Goal: Task Accomplishment & Management: Manage account settings

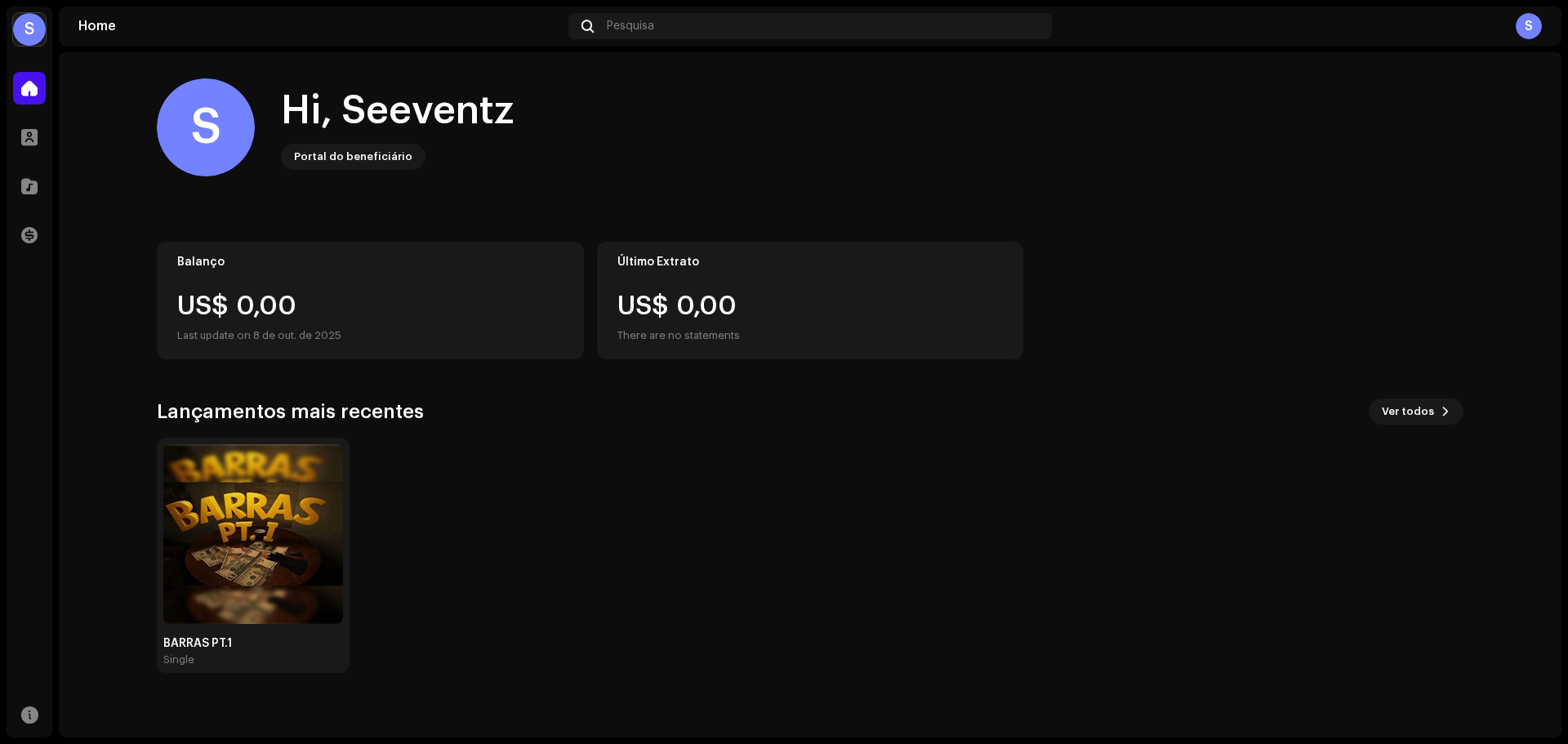
drag, startPoint x: 10, startPoint y: 204, endPoint x: 31, endPoint y: 176, distance: 35.0
click at [10, 203] on div "Catálogo" at bounding box center [29, 186] width 46 height 46
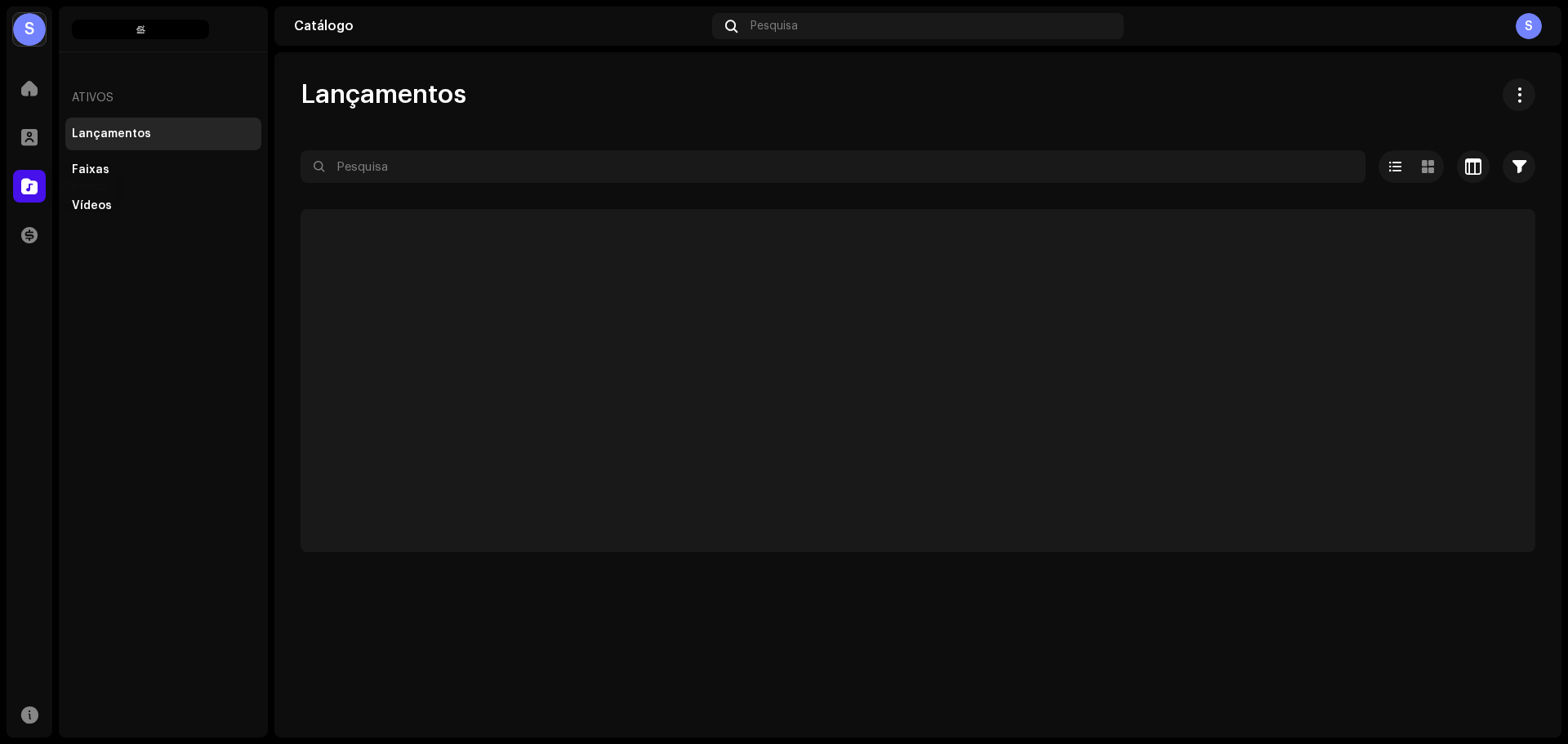
click at [31, 176] on div at bounding box center [29, 187] width 33 height 33
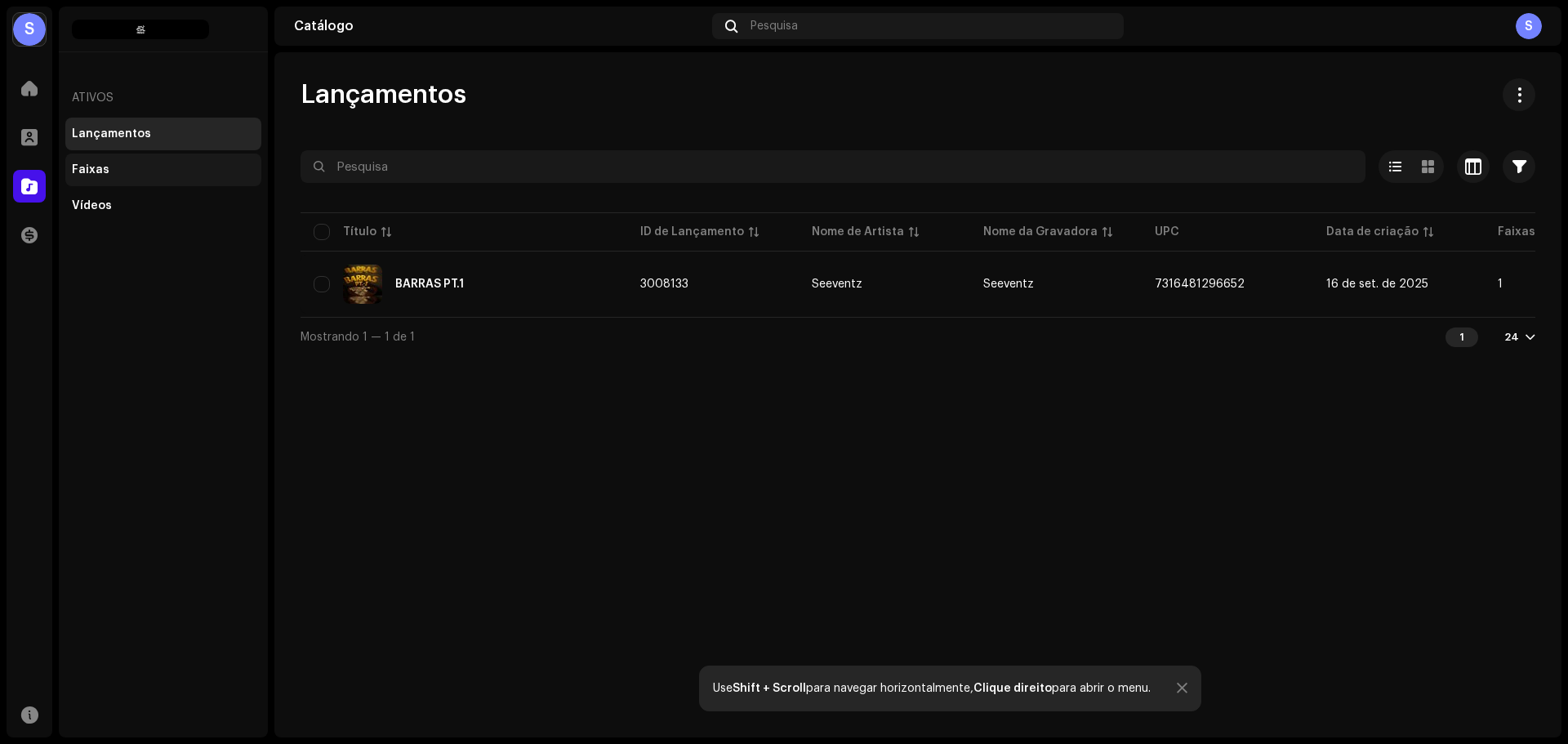
click at [100, 172] on div "Faixas" at bounding box center [90, 169] width 37 height 13
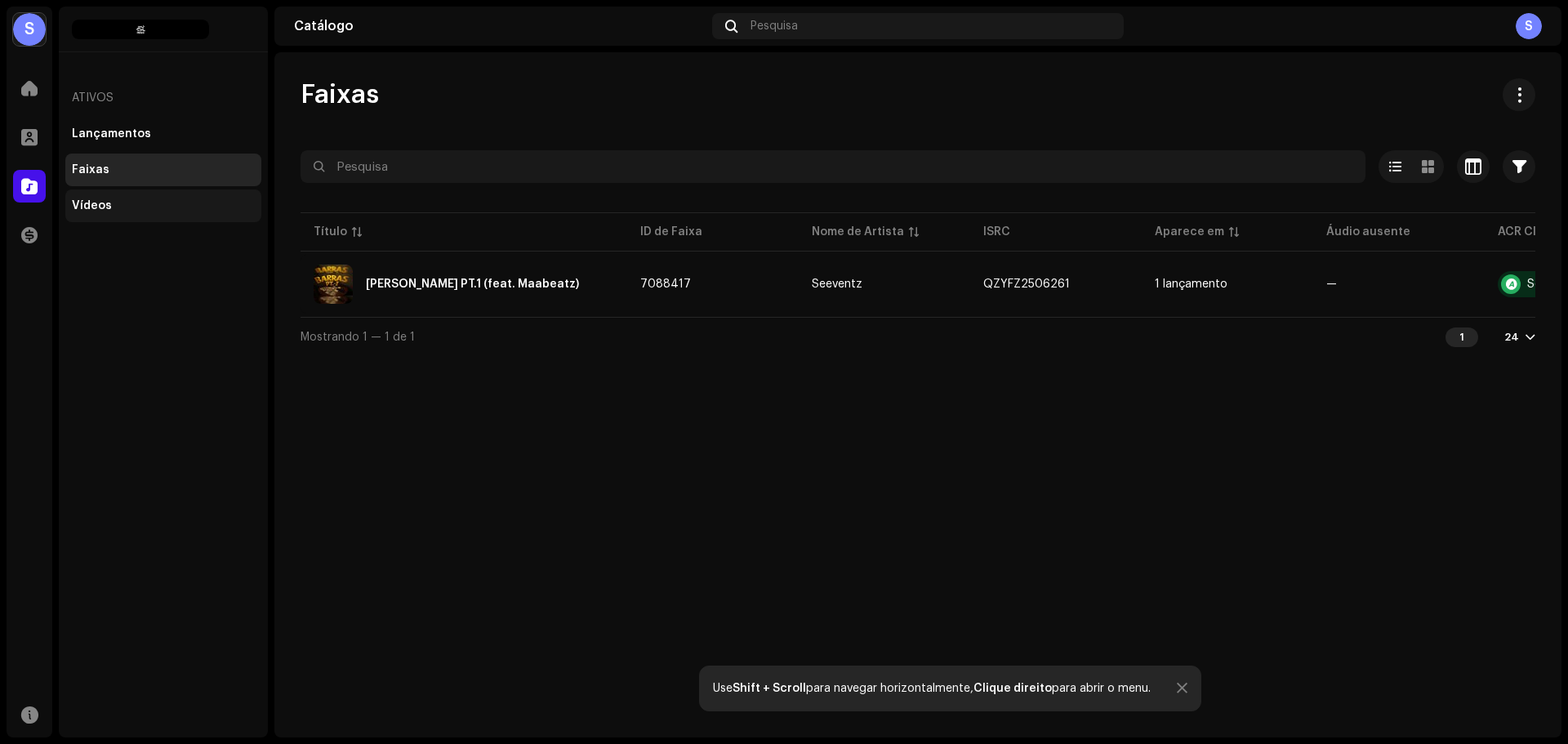
click at [205, 200] on div "Vídeos" at bounding box center [163, 206] width 183 height 13
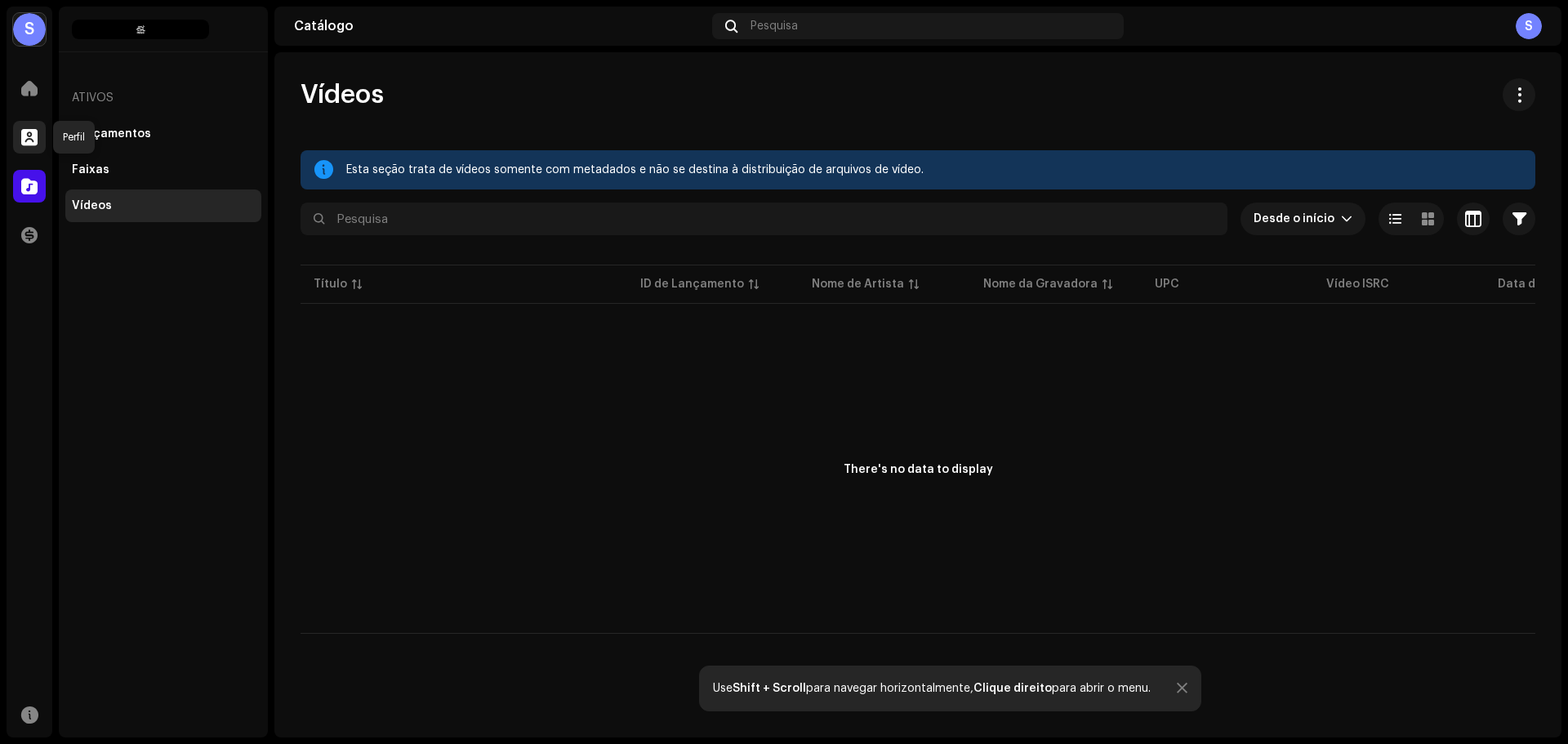
click at [24, 130] on span at bounding box center [29, 137] width 16 height 13
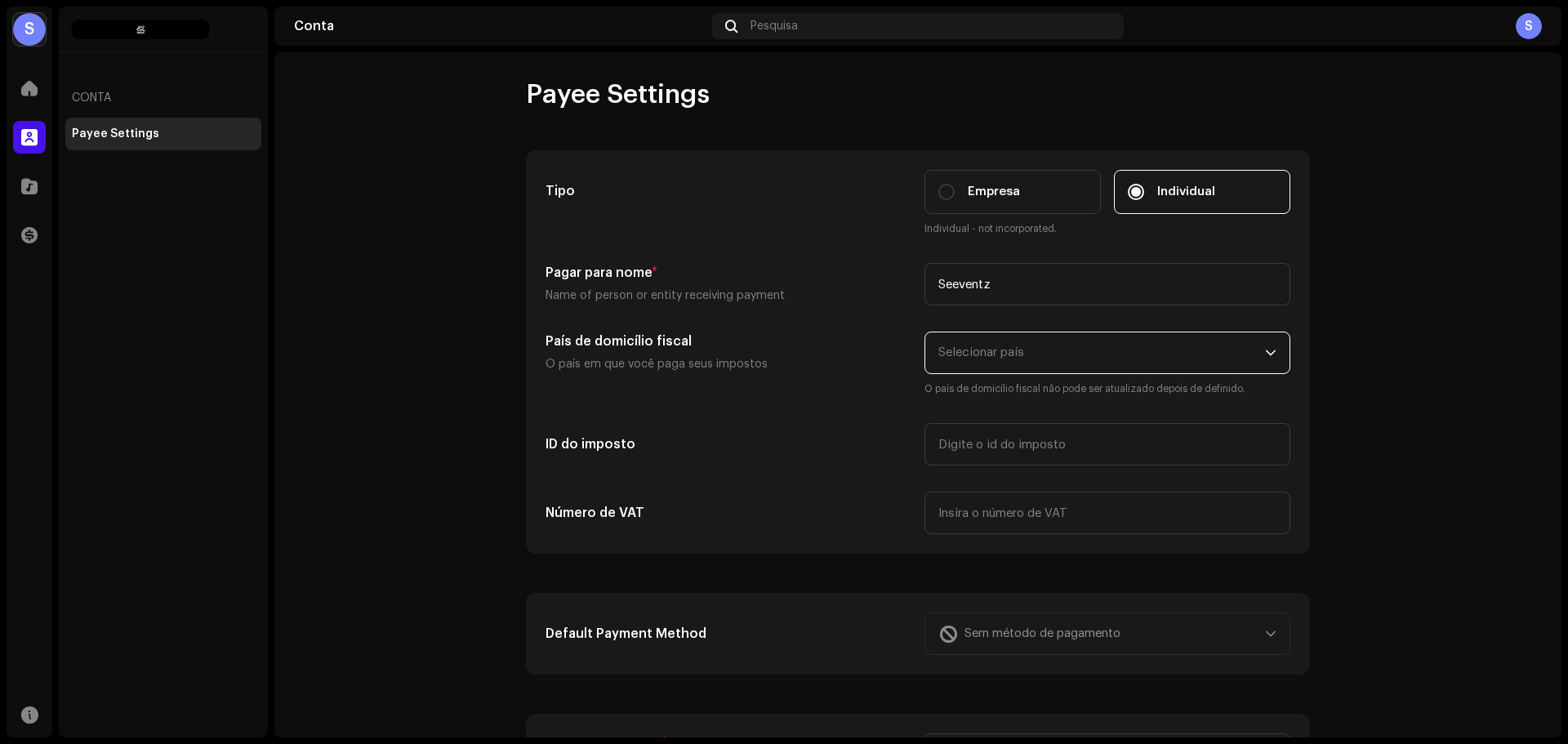
click at [1003, 355] on span "Selecionar país" at bounding box center [981, 353] width 86 height 12
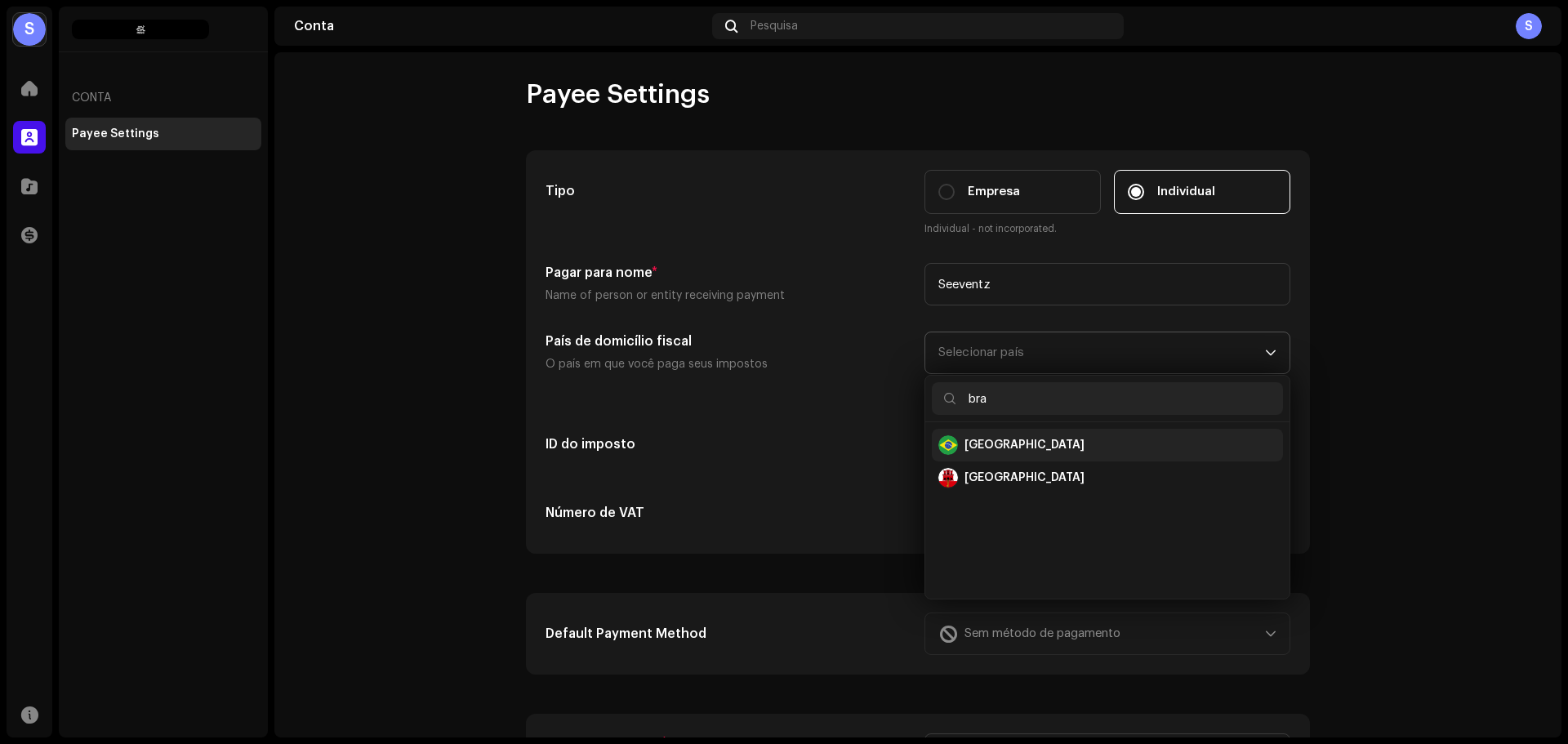
type input "bra"
click at [996, 443] on div "[GEOGRAPHIC_DATA]" at bounding box center [1107, 445] width 338 height 20
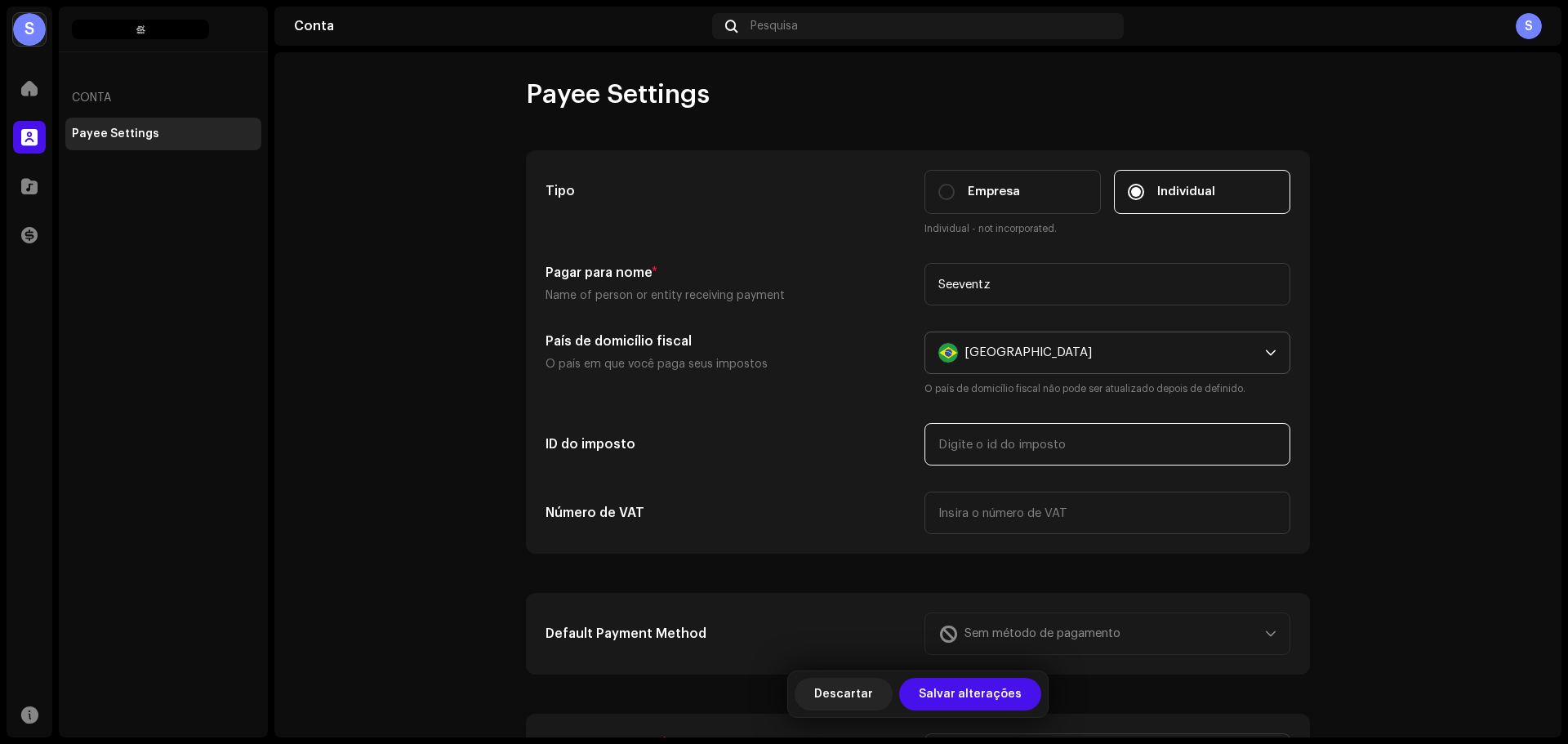
click at [977, 456] on input "text" at bounding box center [1108, 444] width 366 height 42
click at [979, 518] on input "text" at bounding box center [1108, 512] width 366 height 42
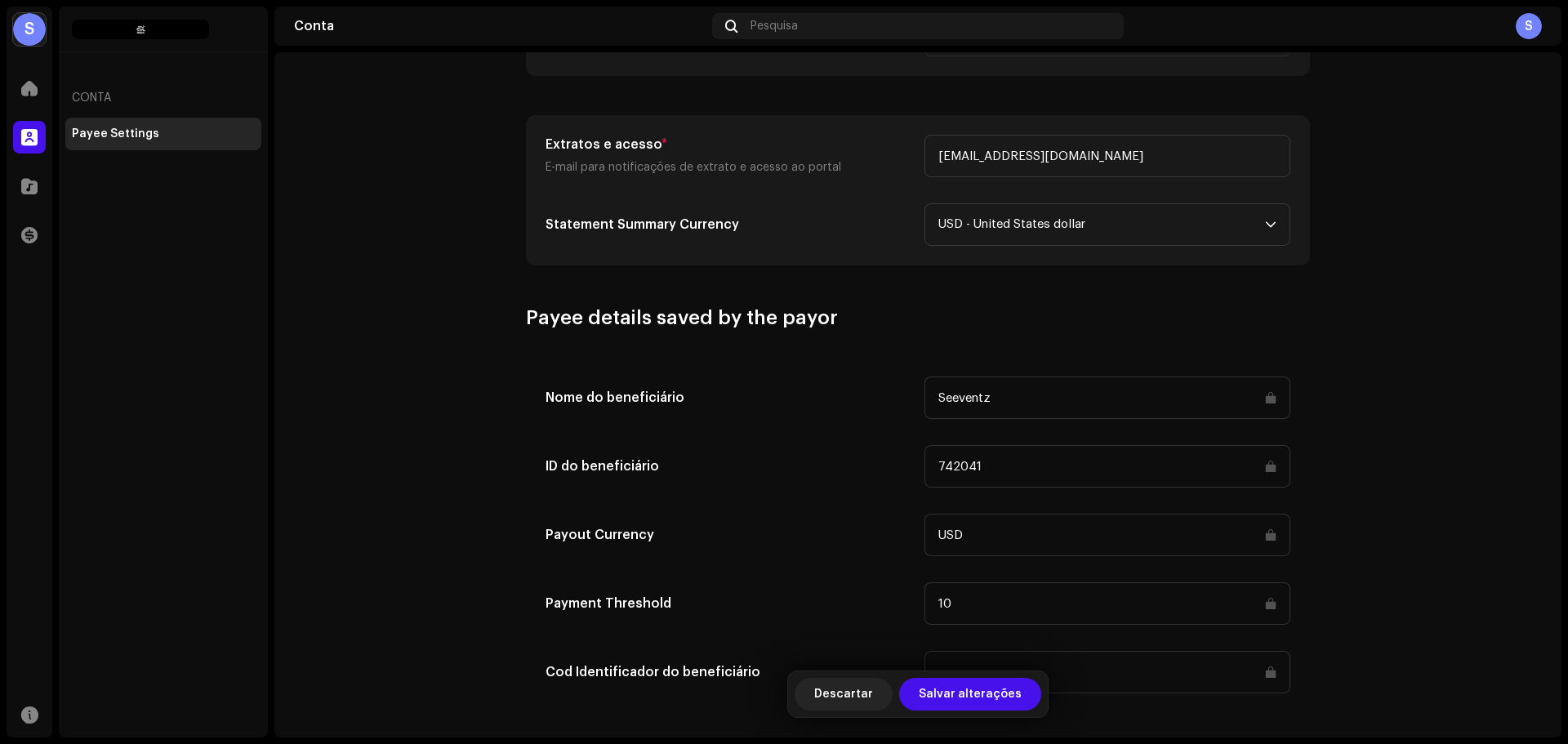
scroll to position [614, 0]
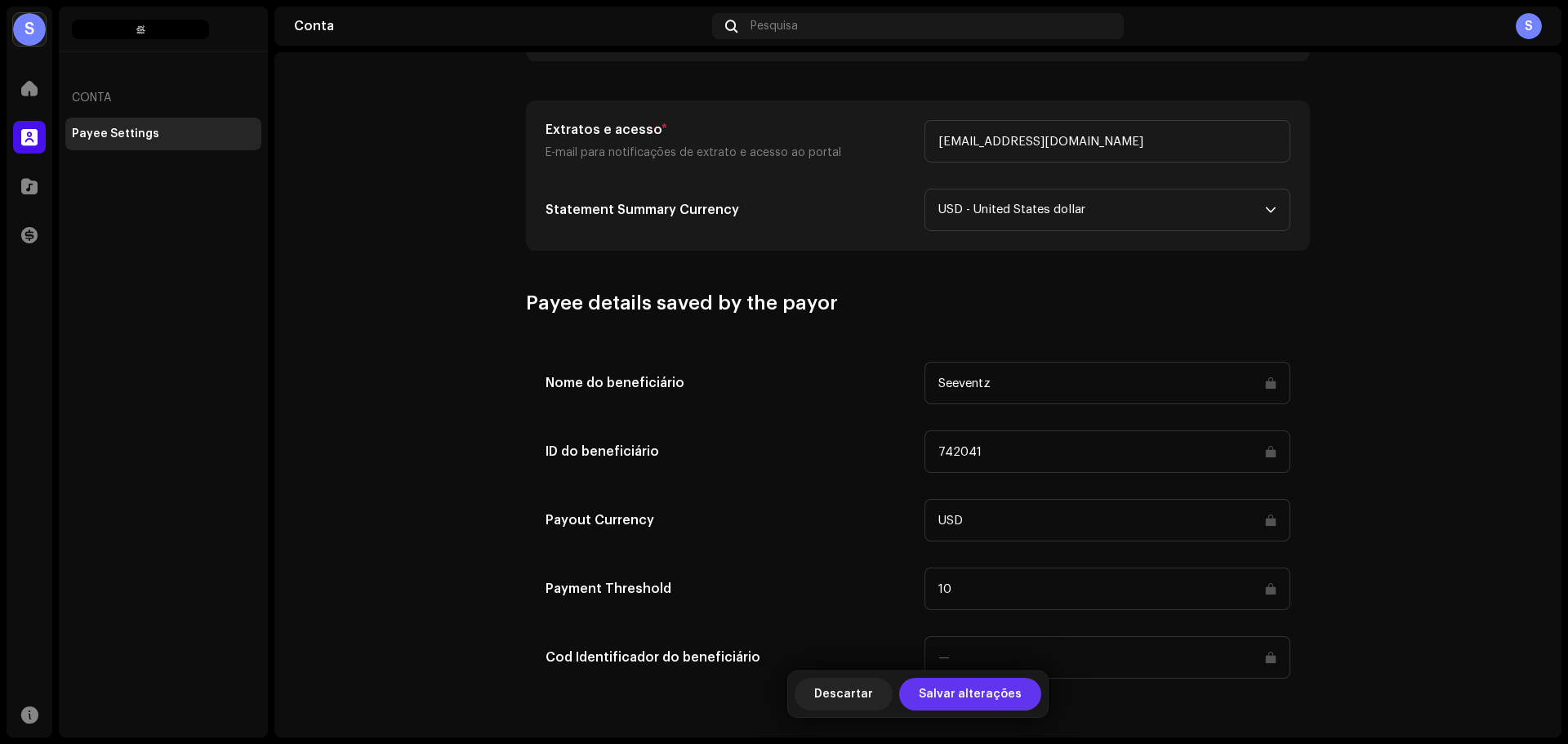
click at [930, 696] on span "Salvar alterações" at bounding box center [970, 695] width 103 height 33
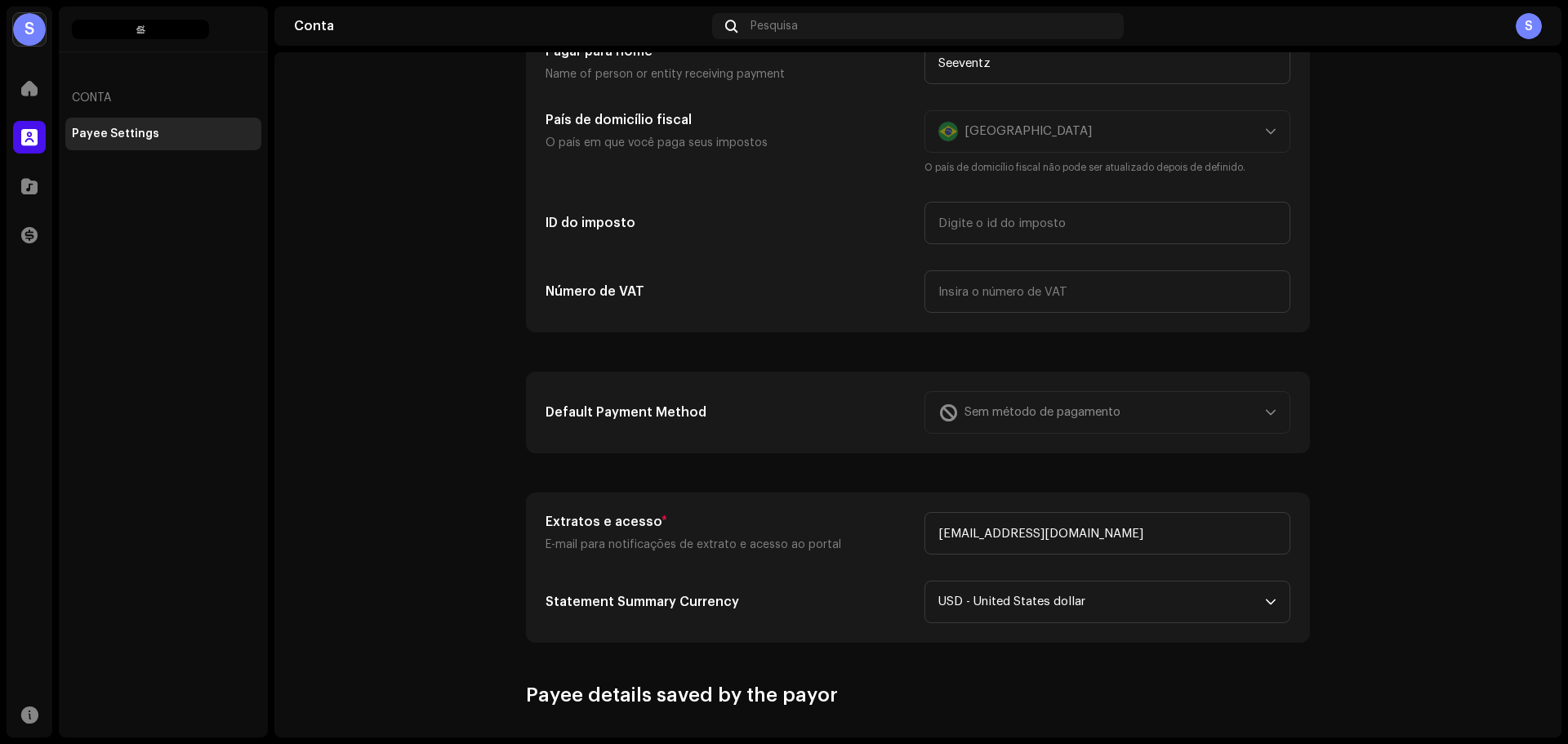
scroll to position [0, 0]
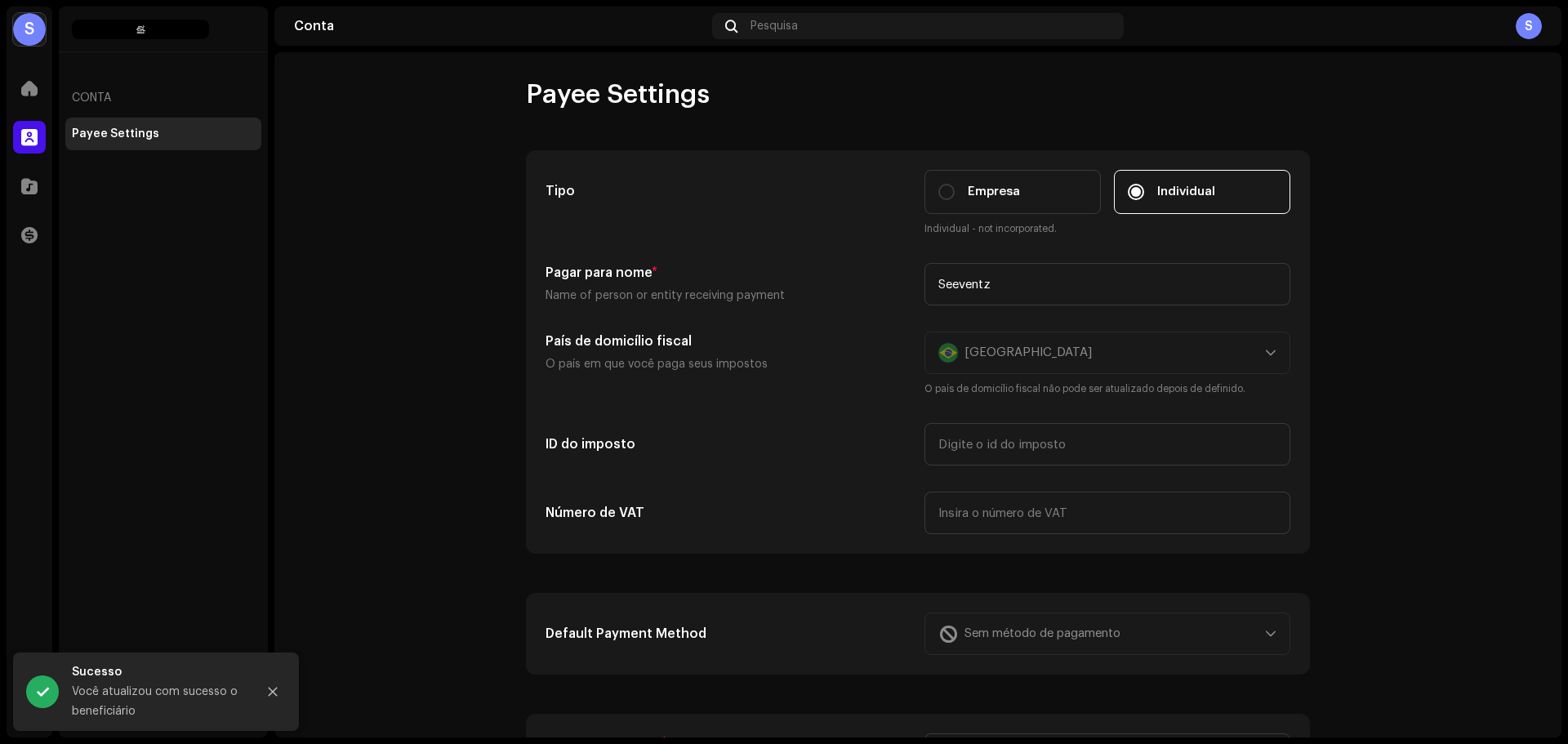
click at [29, 16] on div "S" at bounding box center [29, 29] width 33 height 33
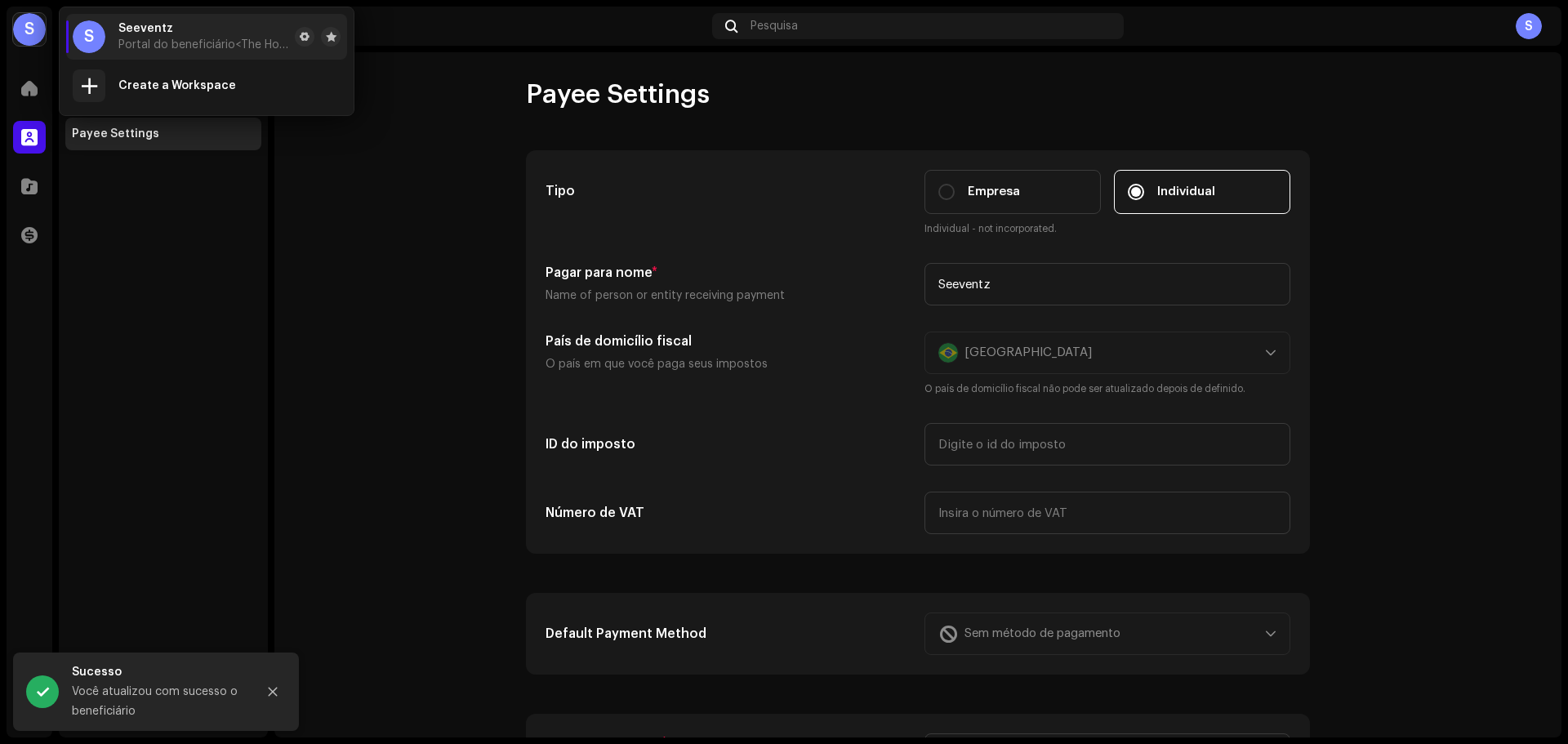
click at [130, 197] on div "Conta Payee Settings" at bounding box center [163, 372] width 209 height 731
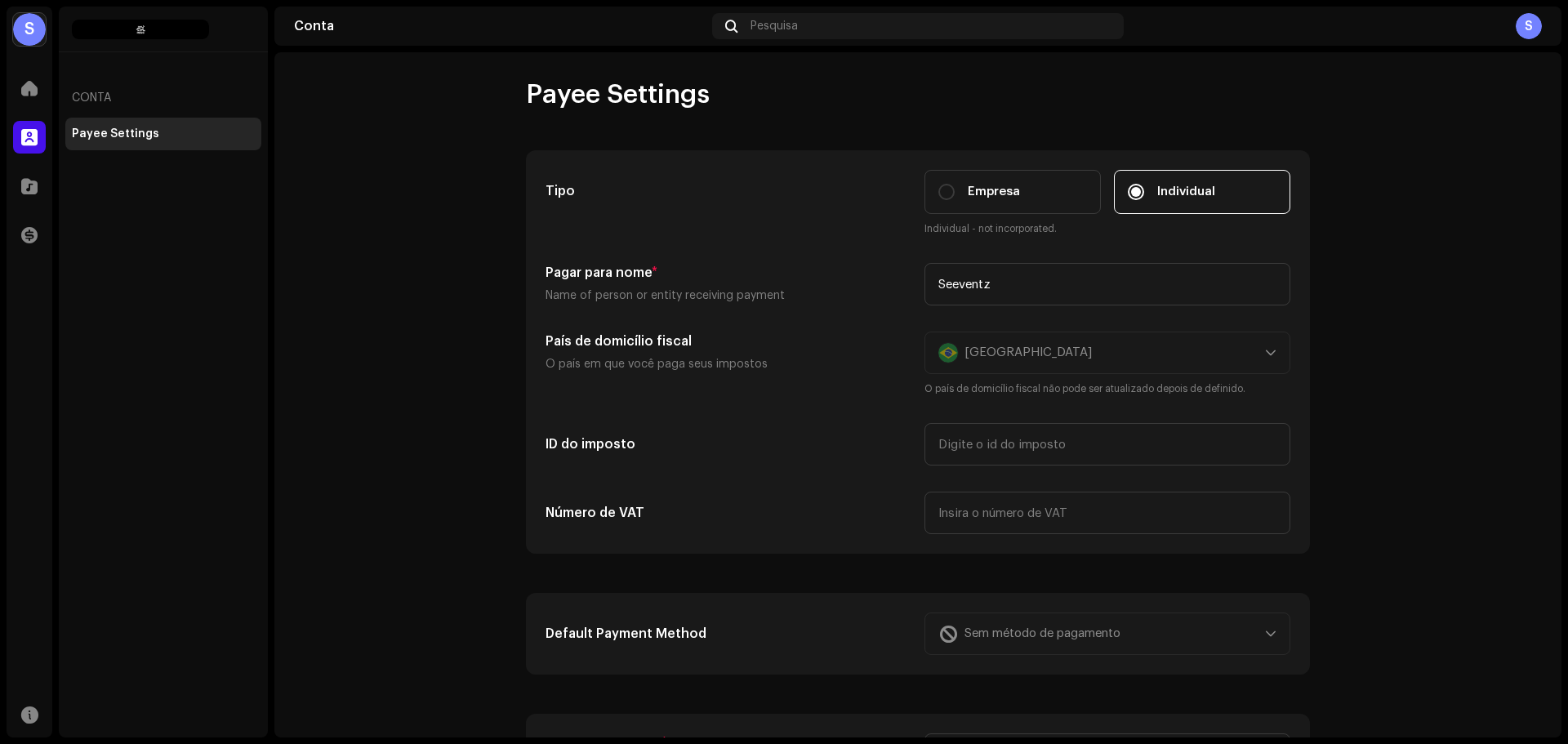
click at [1525, 20] on div "S" at bounding box center [1529, 26] width 26 height 26
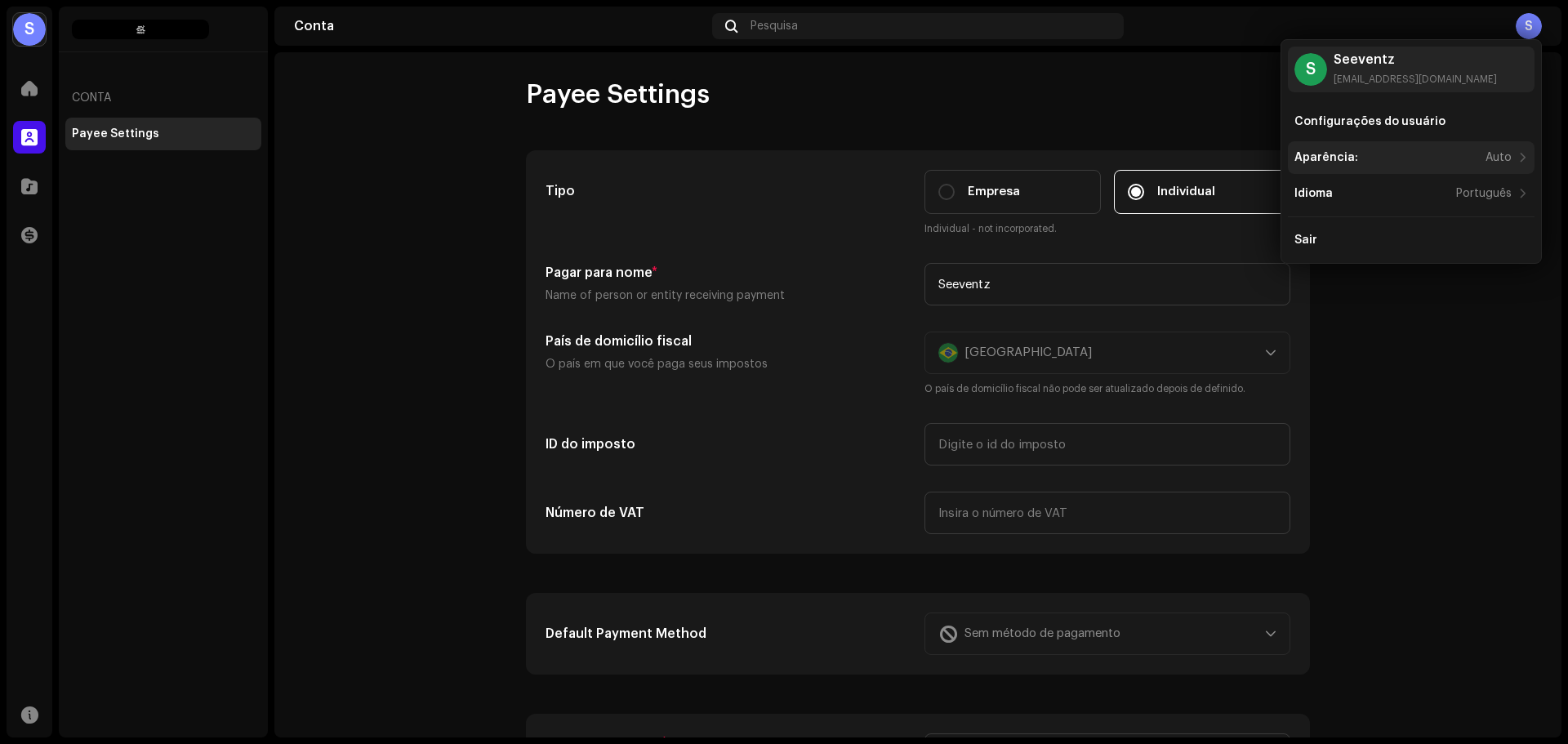
click at [1471, 157] on div "Aparência: Auto" at bounding box center [1404, 157] width 218 height 13
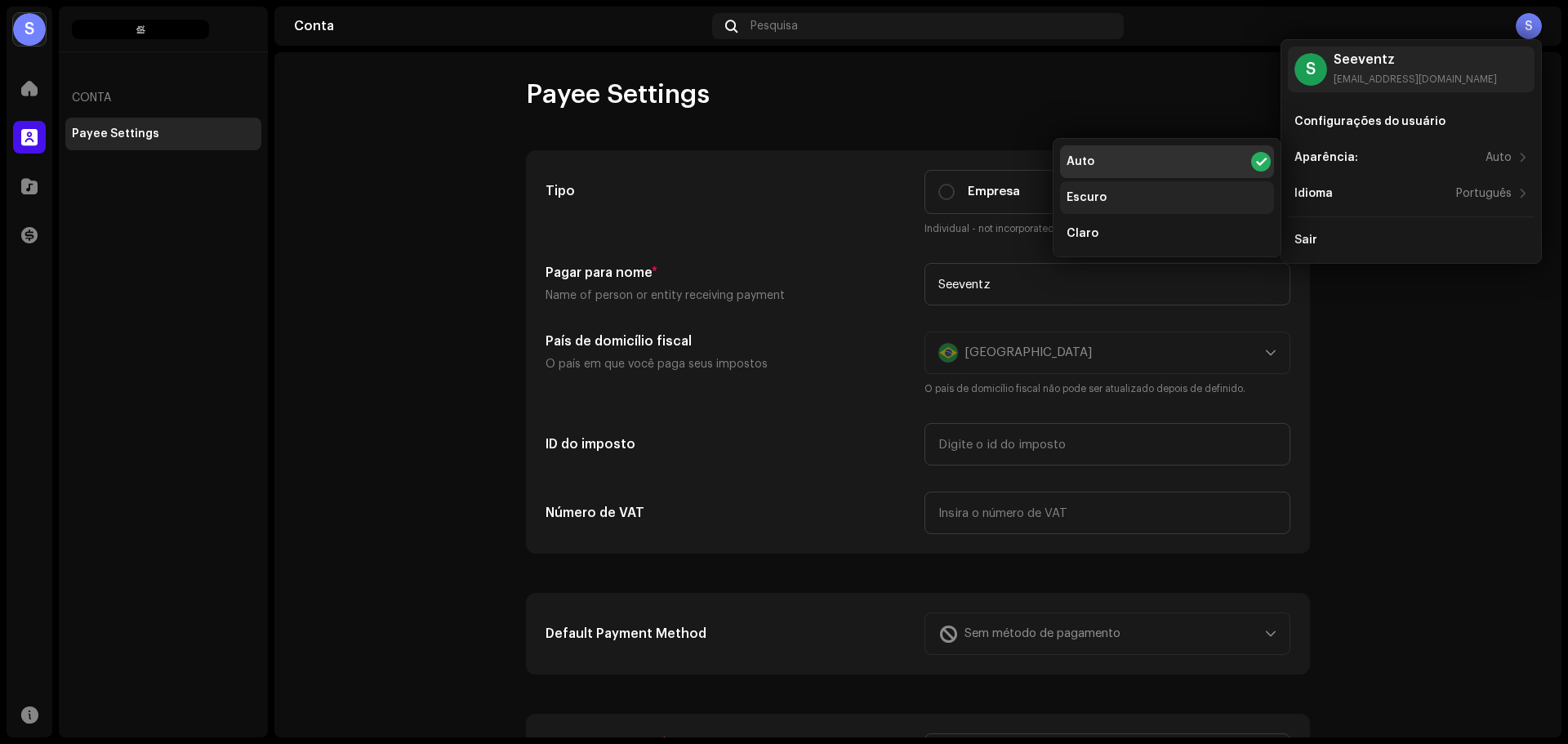
click at [1163, 192] on div "Escuro" at bounding box center [1167, 198] width 214 height 33
click at [1397, 124] on div "Configurações do usuário" at bounding box center [1370, 121] width 151 height 13
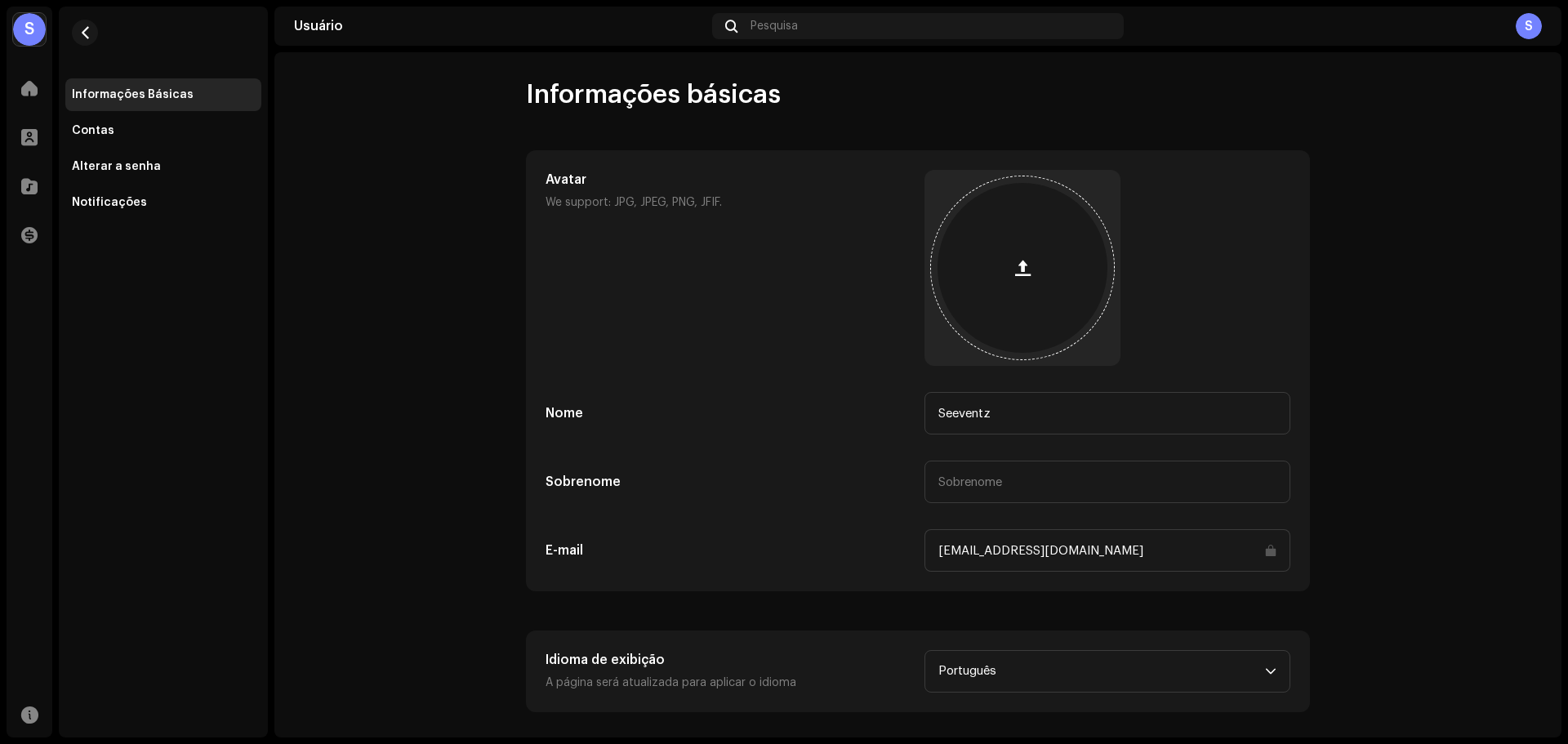
click at [1043, 272] on div at bounding box center [1022, 268] width 170 height 170
click at [1027, 273] on button "button" at bounding box center [1022, 267] width 39 height 39
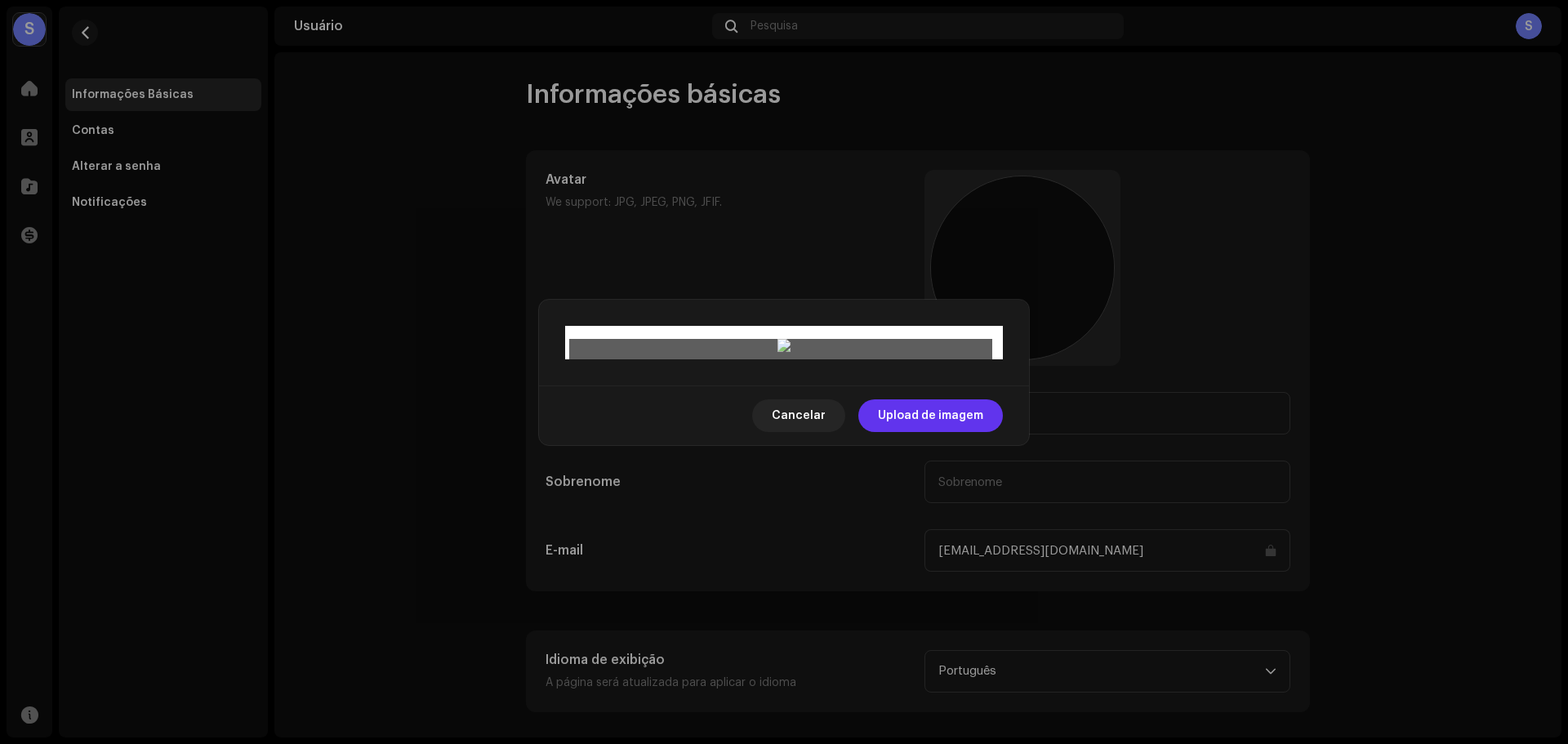
click at [917, 432] on span "Upload de imagem" at bounding box center [930, 416] width 105 height 33
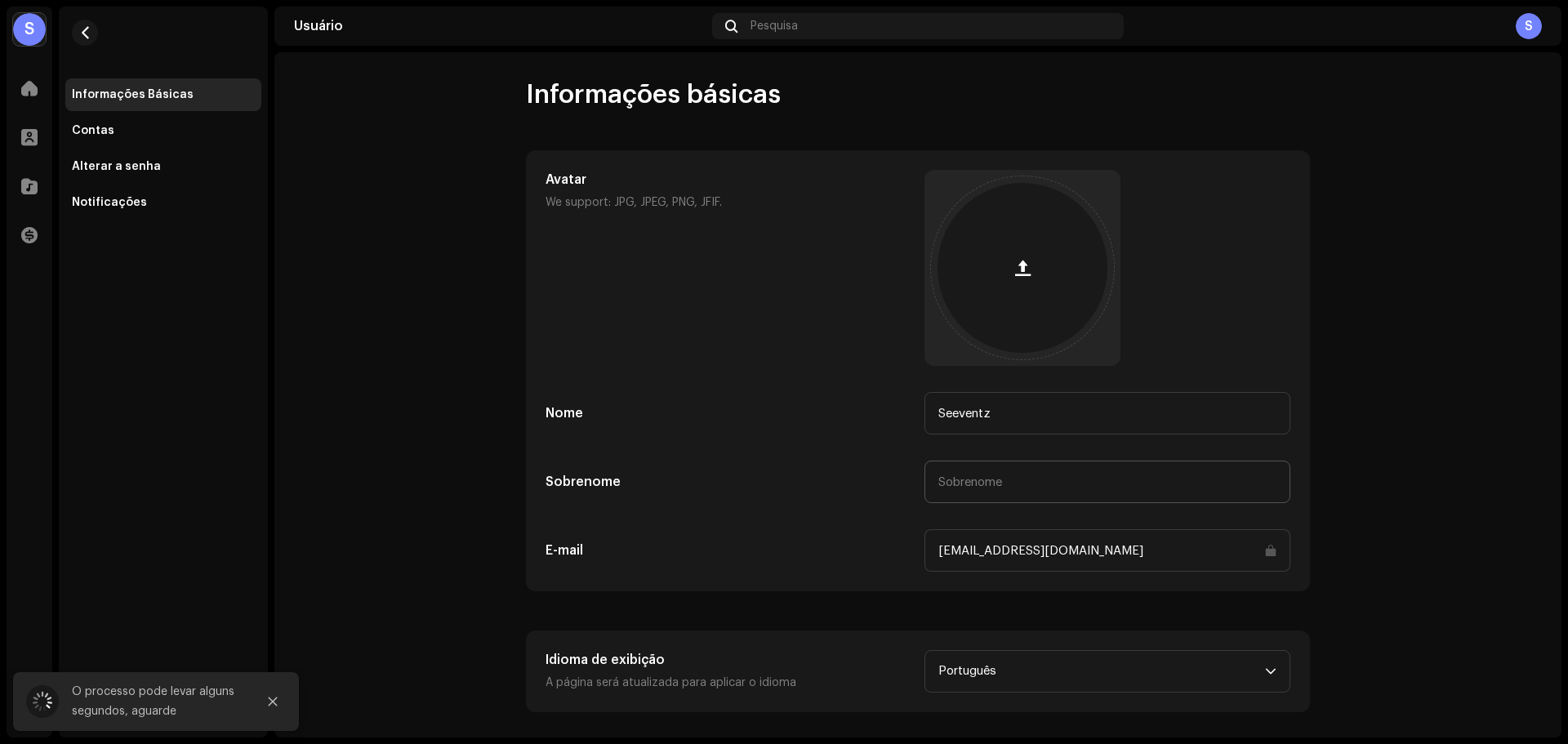
scroll to position [14, 0]
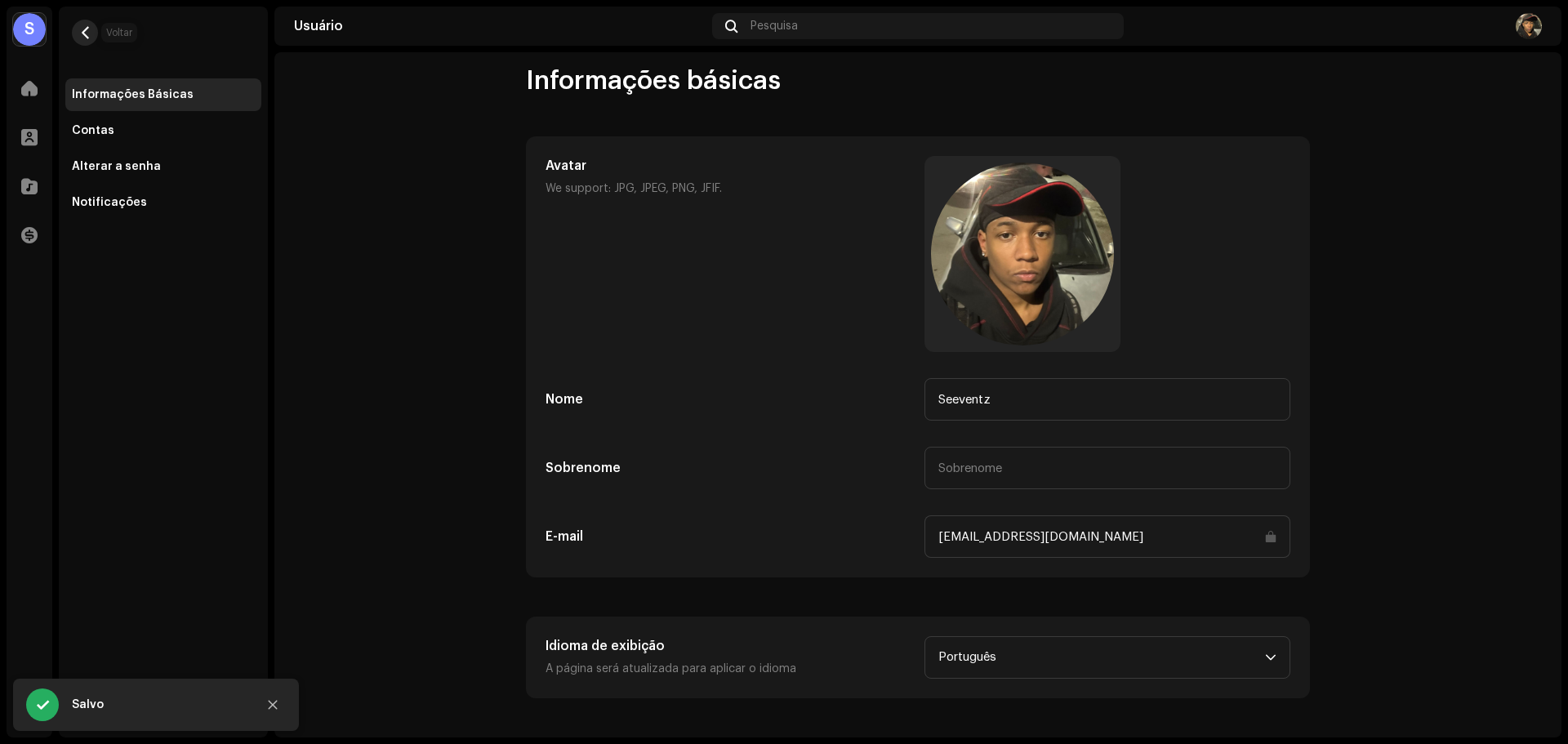
click at [81, 23] on button "button" at bounding box center [85, 33] width 26 height 26
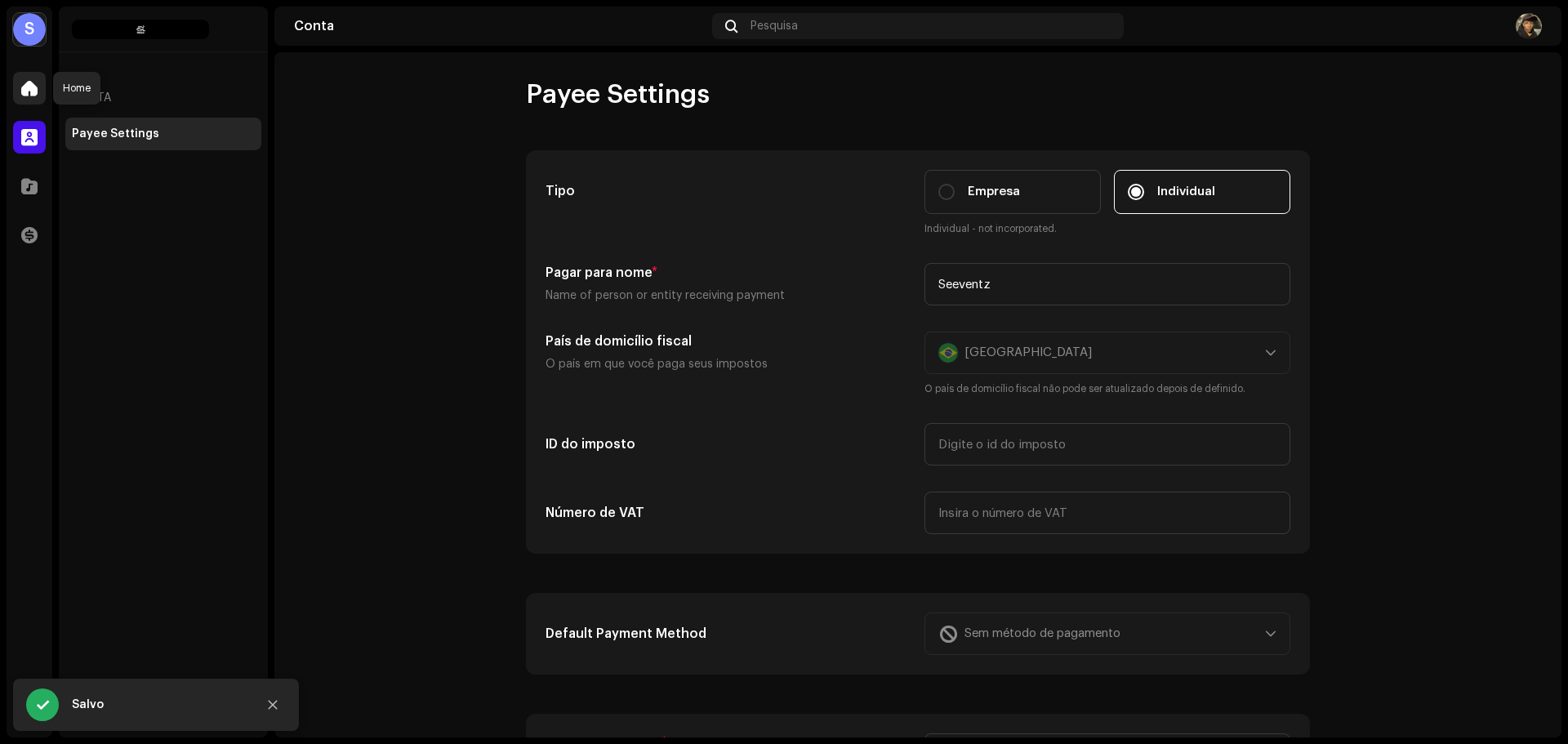
click at [41, 73] on div at bounding box center [29, 88] width 33 height 33
